Goal: Navigation & Orientation: Find specific page/section

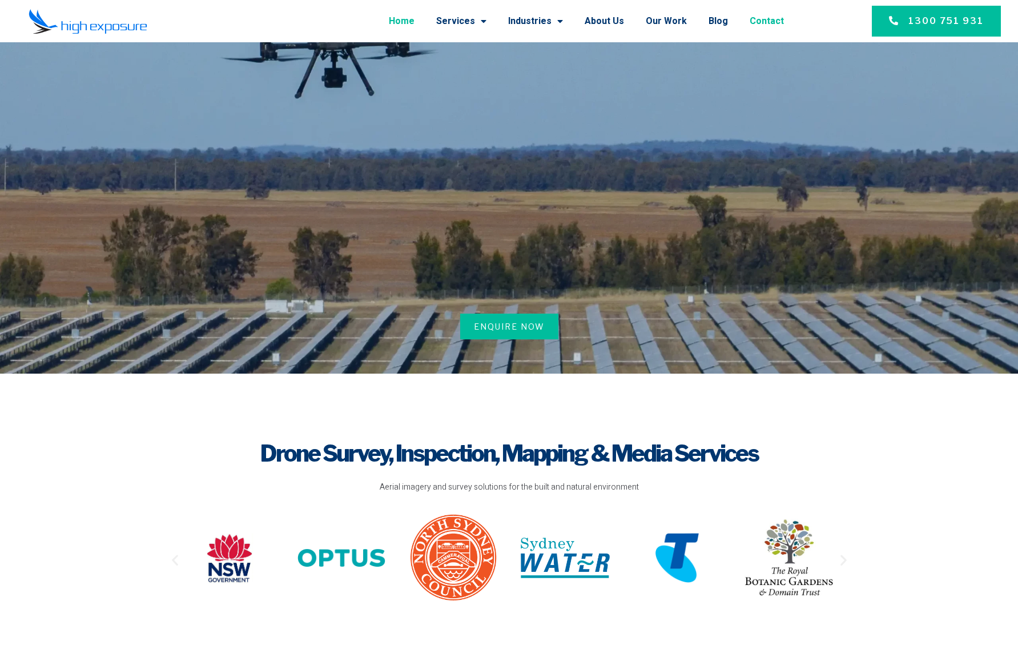
click at [777, 19] on link "Contact" at bounding box center [767, 21] width 34 height 30
click at [767, 17] on link "Contact" at bounding box center [767, 21] width 34 height 30
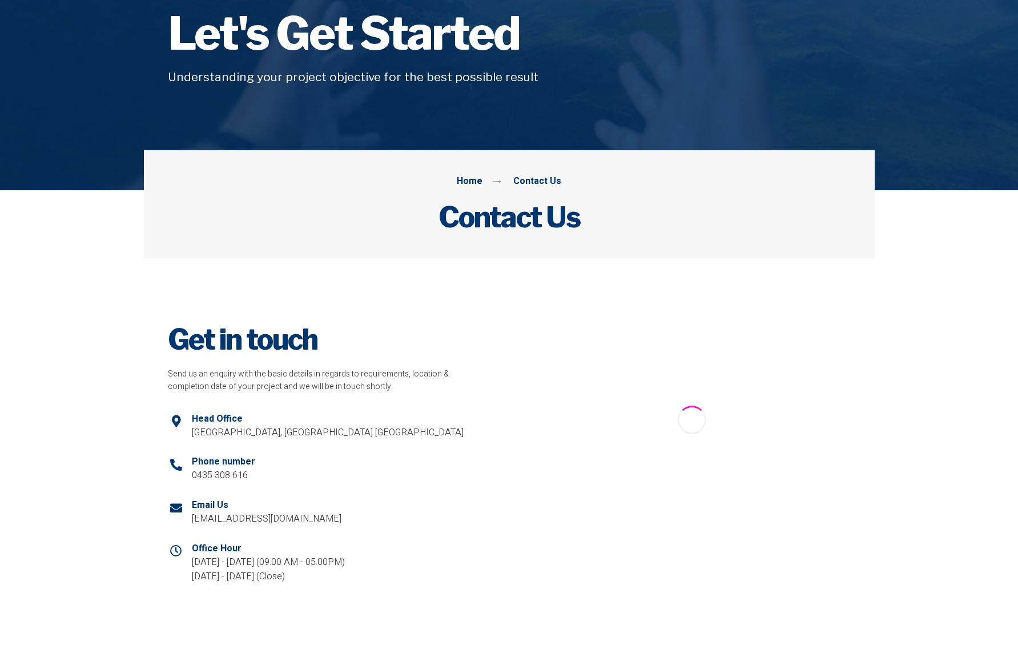
scroll to position [137, 0]
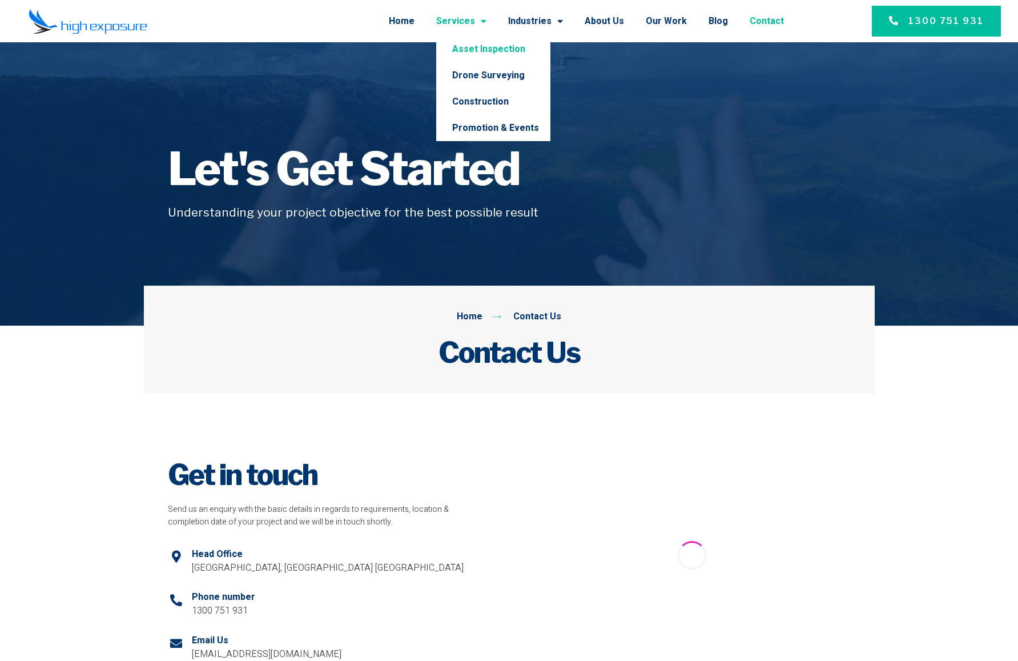
click at [483, 47] on link "Asset Inspection" at bounding box center [493, 49] width 114 height 26
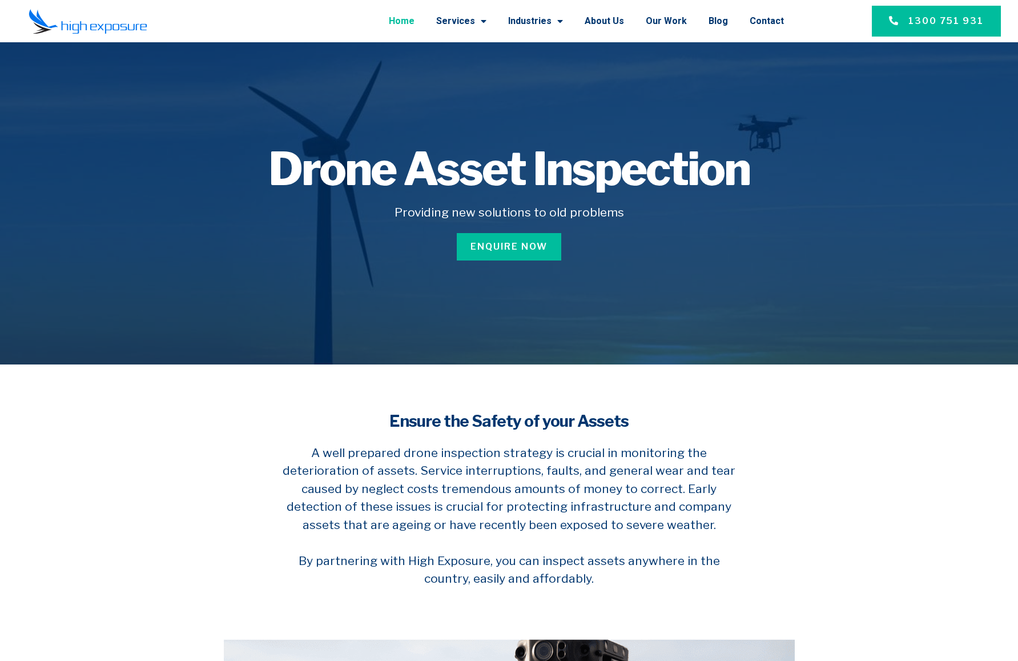
click at [413, 19] on link "Home" at bounding box center [402, 21] width 26 height 30
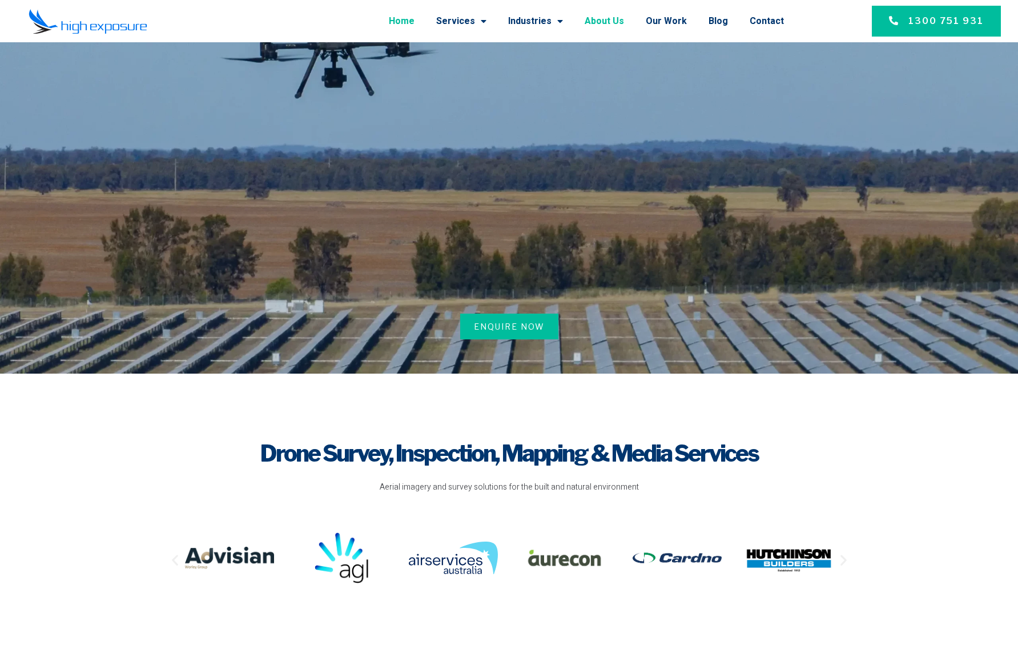
click at [610, 19] on link "About Us" at bounding box center [604, 21] width 39 height 30
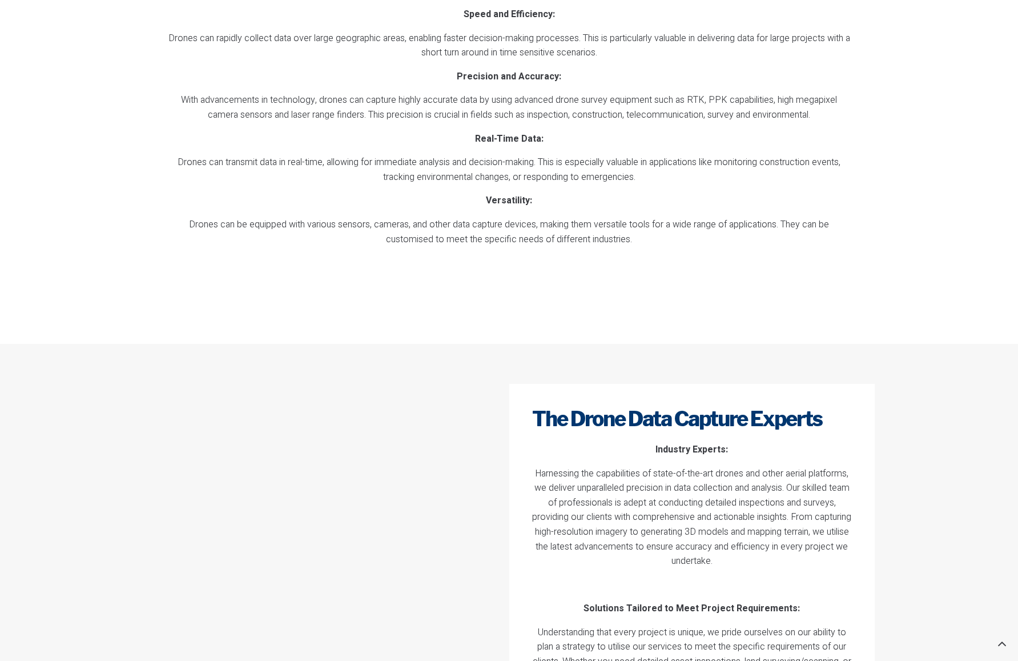
scroll to position [1613, 0]
